Goal: Task Accomplishment & Management: Complete application form

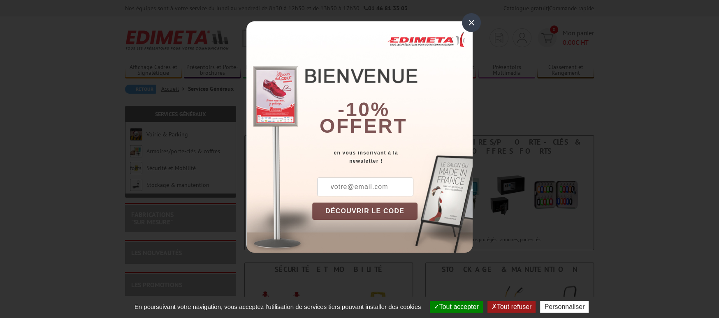
click at [475, 22] on div "×" at bounding box center [471, 22] width 19 height 19
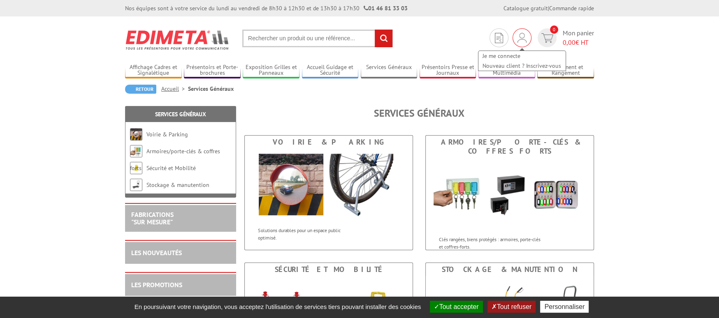
click at [521, 39] on img at bounding box center [521, 38] width 9 height 10
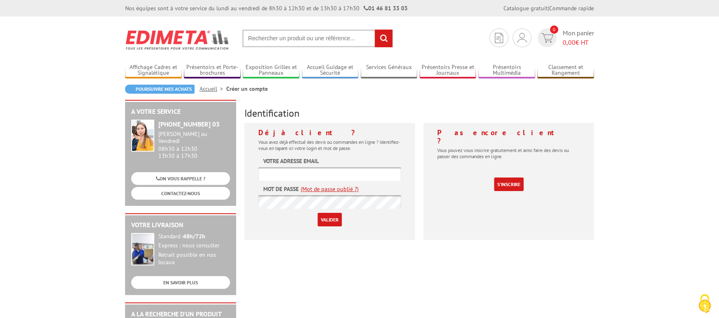
click at [270, 169] on input "text" at bounding box center [329, 174] width 143 height 14
type input "ra4407@restalliance.fr"
click at [327, 220] on input "Valider" at bounding box center [330, 220] width 24 height 14
